Goal: Transaction & Acquisition: Book appointment/travel/reservation

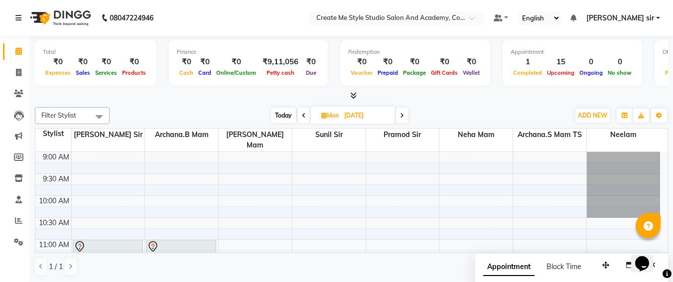
scroll to position [45, 0]
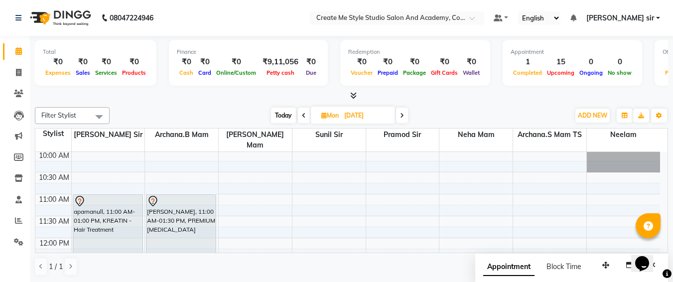
click at [391, 110] on input "[DATE]" at bounding box center [366, 115] width 50 height 15
select select "10"
select select "2025"
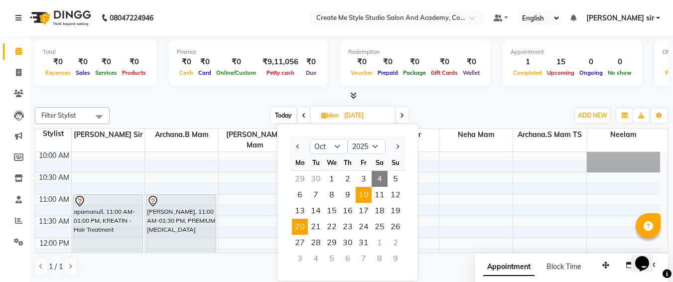
click at [361, 193] on span "10" at bounding box center [364, 195] width 16 height 16
type input "[DATE]"
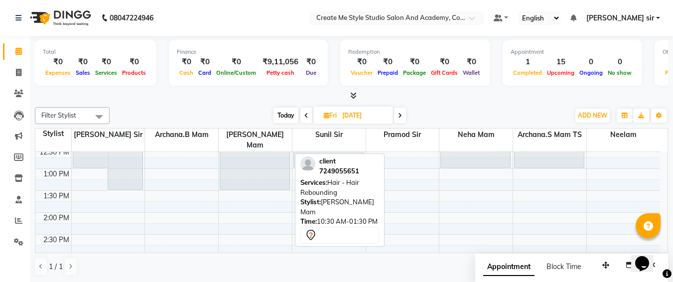
scroll to position [159, 0]
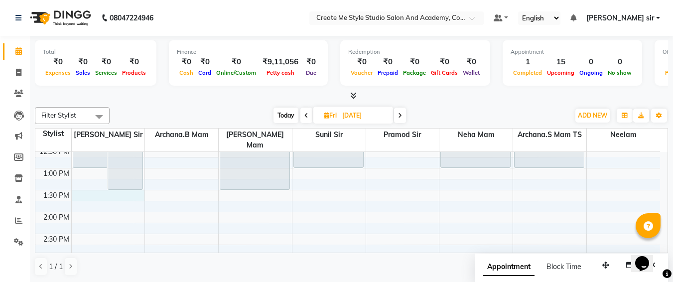
click at [83, 186] on div "9:00 AM 9:30 AM 10:00 AM 10:30 AM 11:00 AM 11:30 AM 12:00 PM 12:30 PM 1:00 PM 1…" at bounding box center [347, 277] width 625 height 569
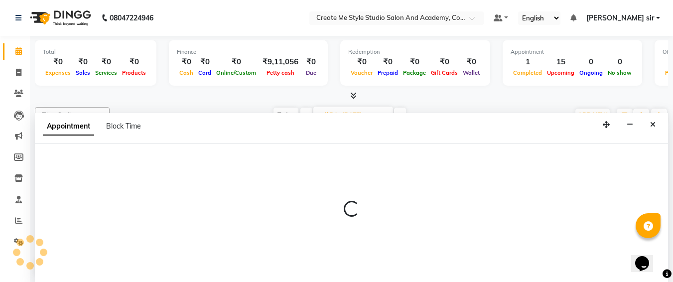
select select "79112"
select select "tentative"
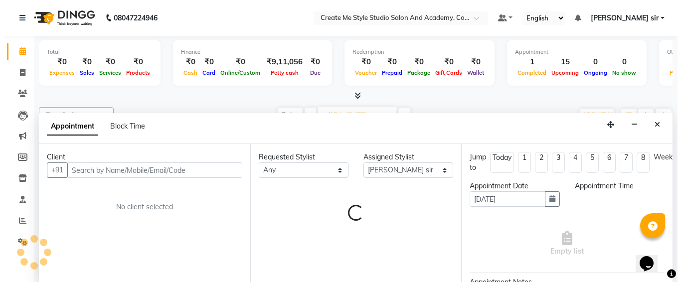
scroll to position [0, 0]
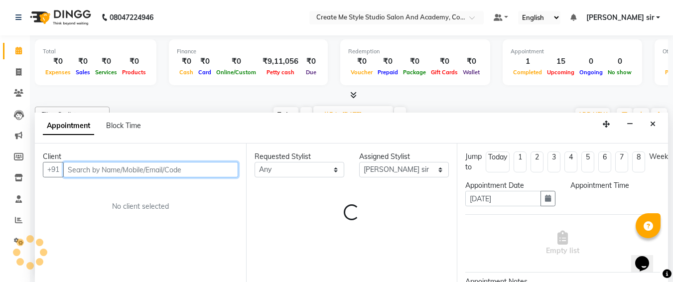
select select "810"
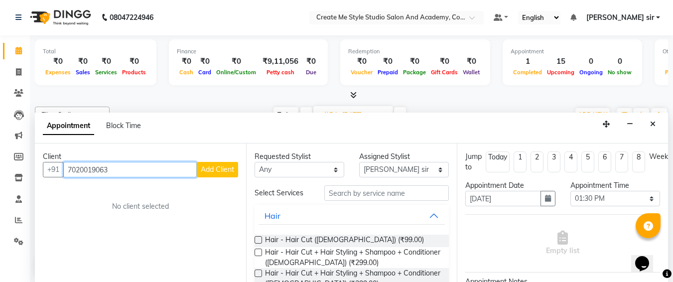
type input "7020019063"
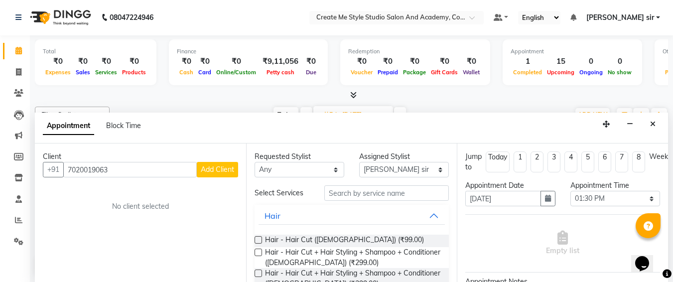
click at [223, 170] on span "Add Client" at bounding box center [217, 169] width 33 height 9
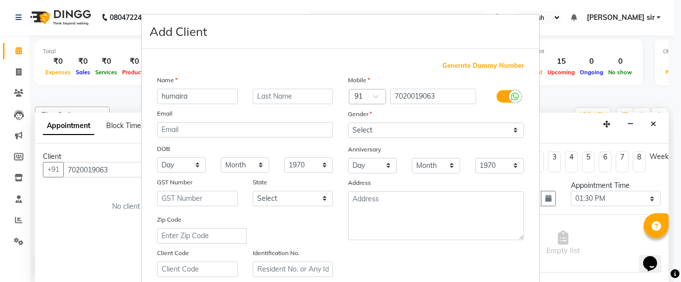
type input "humaira"
click at [364, 134] on select "Select [DEMOGRAPHIC_DATA] [DEMOGRAPHIC_DATA] Other Prefer Not To Say" at bounding box center [436, 130] width 176 height 15
select select "[DEMOGRAPHIC_DATA]"
click at [348, 123] on select "Select [DEMOGRAPHIC_DATA] [DEMOGRAPHIC_DATA] Other Prefer Not To Say" at bounding box center [436, 130] width 176 height 15
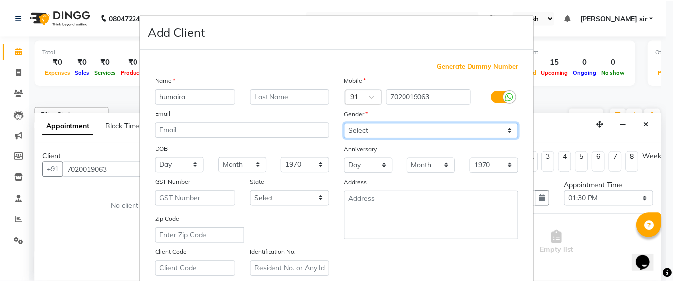
scroll to position [178, 0]
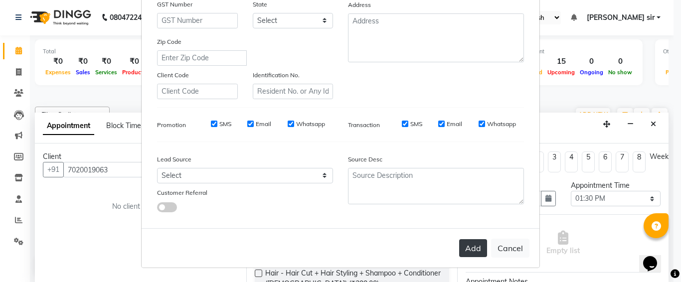
click at [468, 247] on button "Add" at bounding box center [473, 248] width 28 height 18
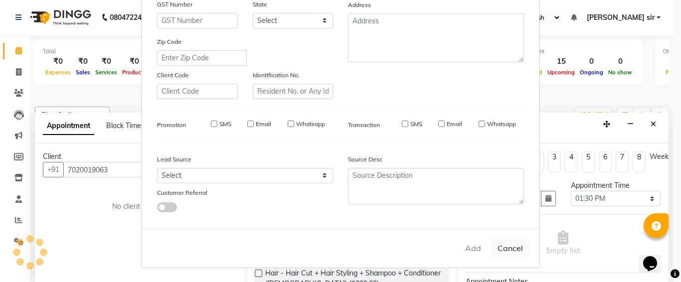
select select
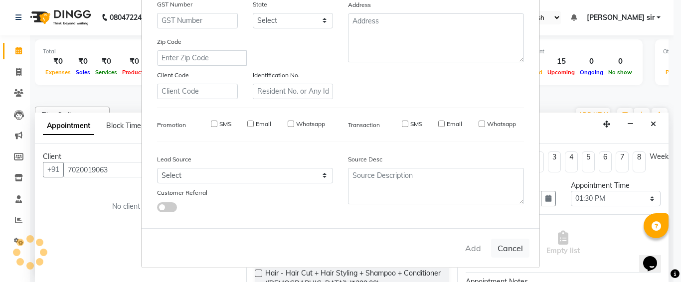
select select
checkbox input "false"
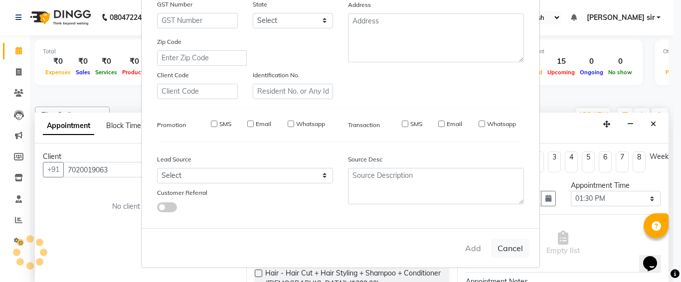
checkbox input "false"
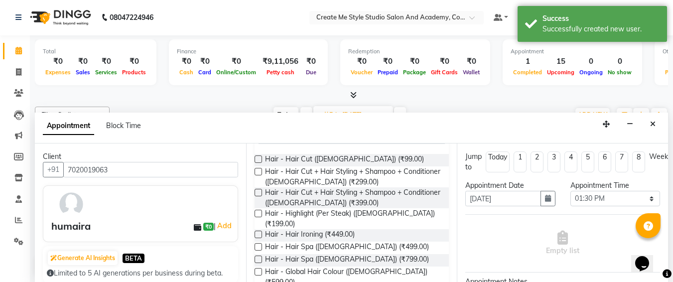
scroll to position [127, 0]
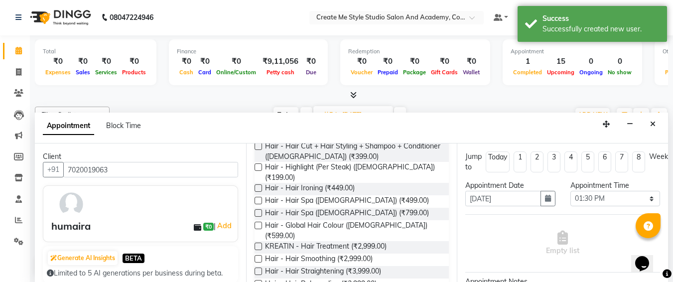
click at [258, 255] on label at bounding box center [258, 258] width 7 height 7
click at [258, 257] on input "checkbox" at bounding box center [258, 260] width 6 height 6
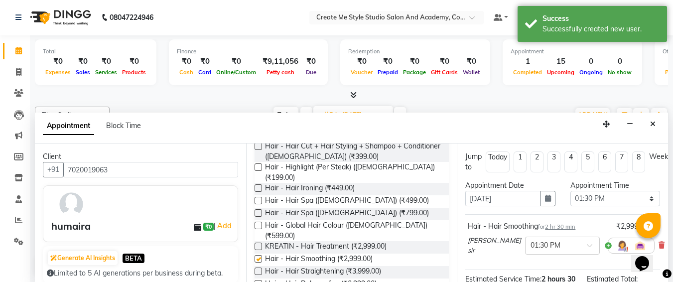
checkbox input "false"
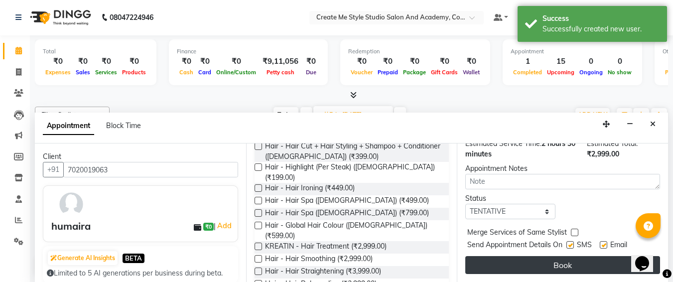
click at [558, 256] on button "Book" at bounding box center [562, 265] width 195 height 18
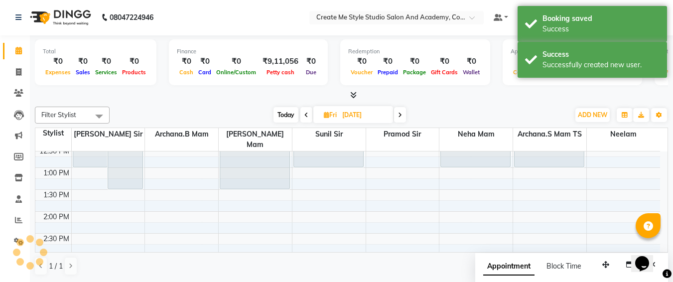
scroll to position [0, 0]
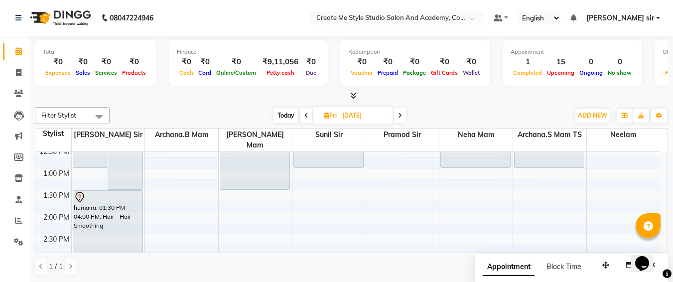
click at [386, 114] on input "[DATE]" at bounding box center [364, 115] width 50 height 15
select select "10"
select select "2025"
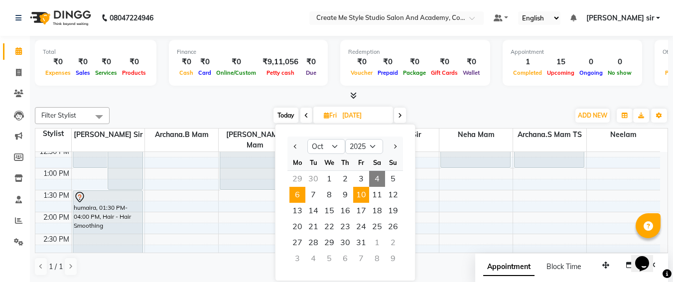
click at [291, 197] on span "6" at bounding box center [297, 195] width 16 height 16
type input "[DATE]"
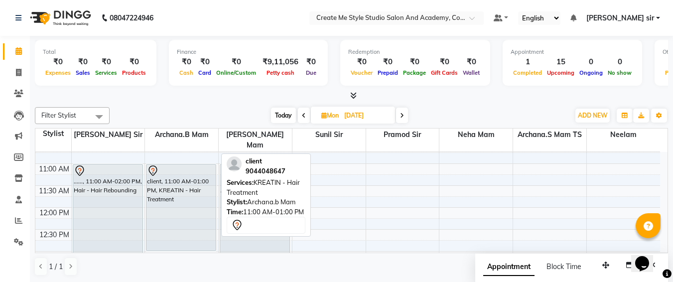
scroll to position [75, 0]
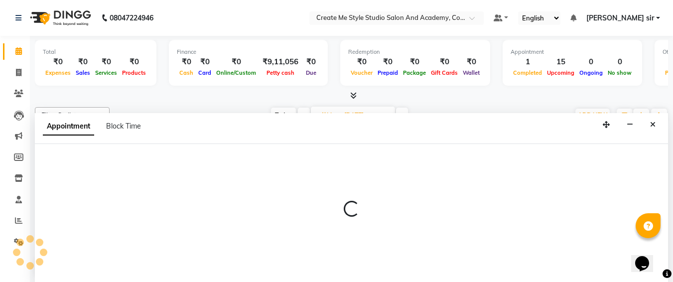
select select "79115"
select select "660"
select select "tentative"
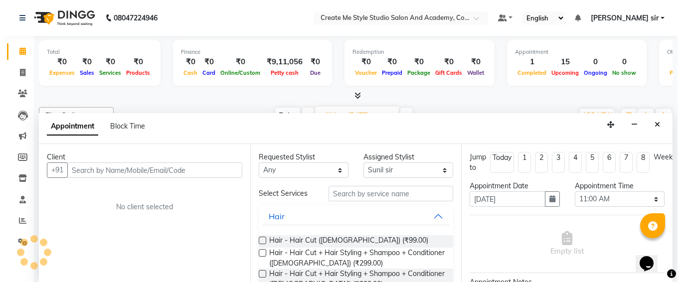
scroll to position [0, 0]
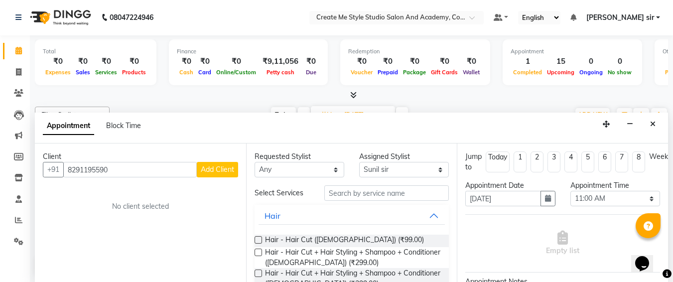
type input "8291195590"
click at [216, 172] on span "Add Client" at bounding box center [217, 169] width 33 height 9
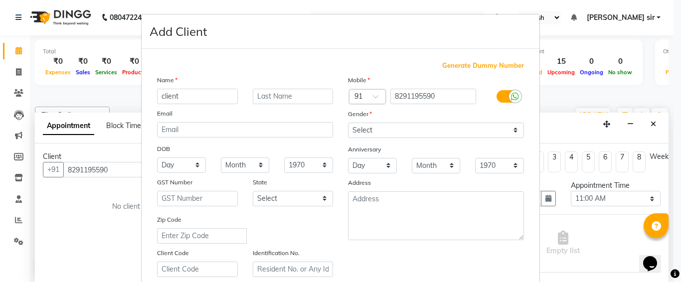
type input "client"
click at [365, 134] on select "Select [DEMOGRAPHIC_DATA] [DEMOGRAPHIC_DATA] Other Prefer Not To Say" at bounding box center [436, 130] width 176 height 15
select select "[DEMOGRAPHIC_DATA]"
click at [348, 123] on select "Select [DEMOGRAPHIC_DATA] [DEMOGRAPHIC_DATA] Other Prefer Not To Say" at bounding box center [436, 130] width 176 height 15
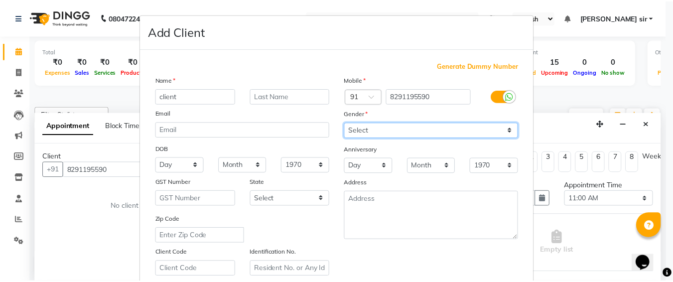
scroll to position [178, 0]
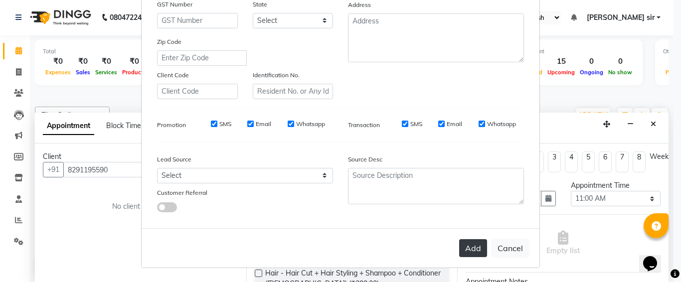
click at [473, 248] on button "Add" at bounding box center [473, 248] width 28 height 18
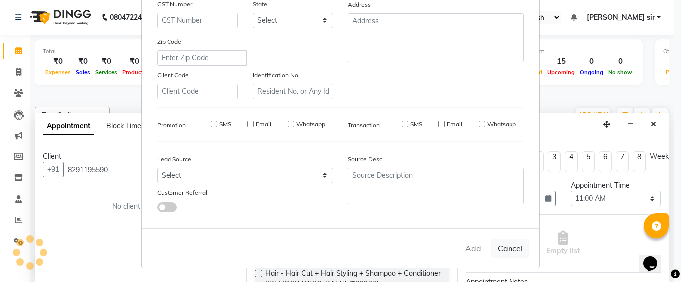
select select
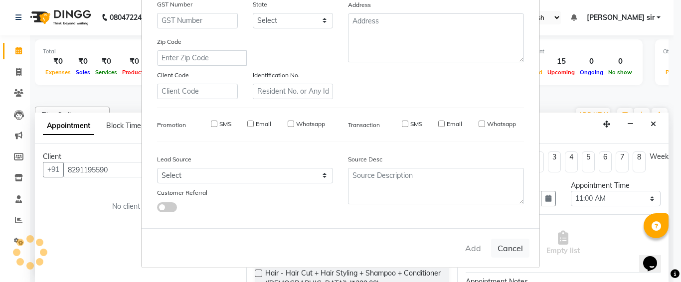
select select
checkbox input "false"
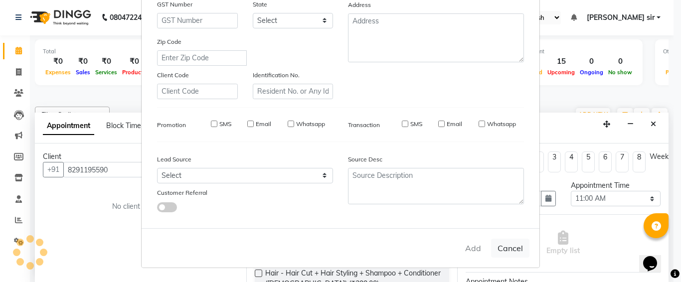
checkbox input "false"
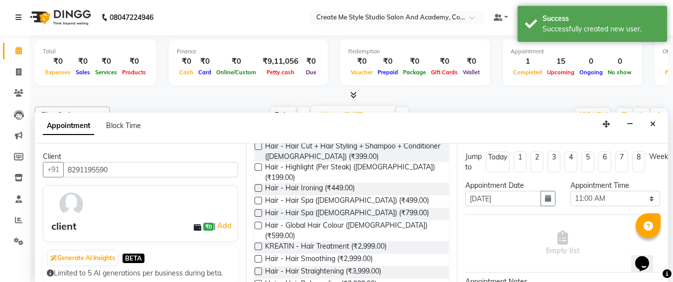
scroll to position [128, 0]
click at [257, 255] on label at bounding box center [258, 258] width 7 height 7
click at [257, 256] on input "checkbox" at bounding box center [258, 259] width 6 height 6
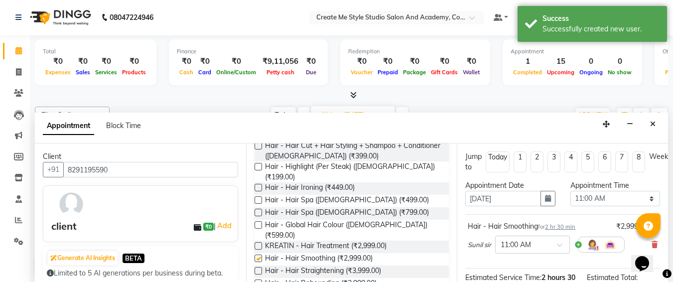
checkbox input "false"
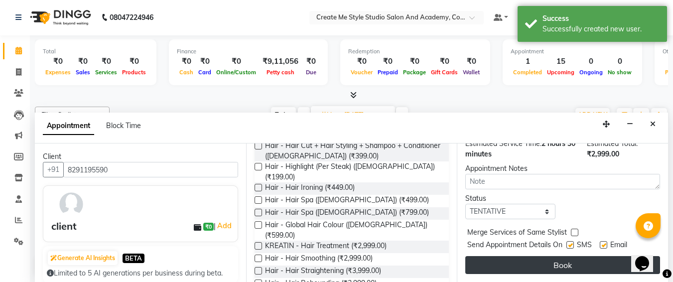
click at [510, 256] on button "Book" at bounding box center [562, 265] width 195 height 18
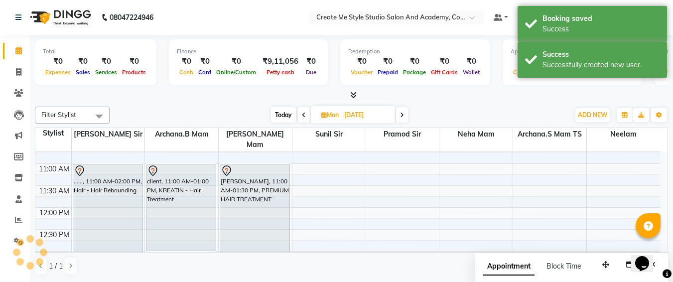
scroll to position [0, 0]
